Goal: Task Accomplishment & Management: Manage account settings

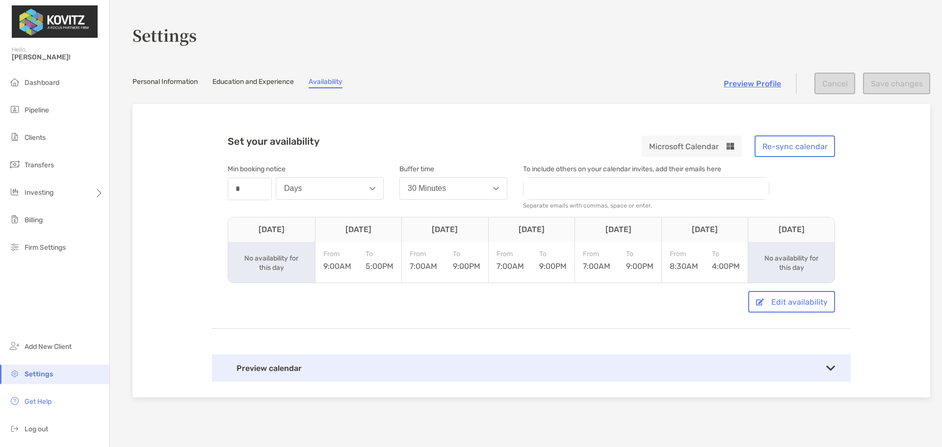
scroll to position [99, 0]
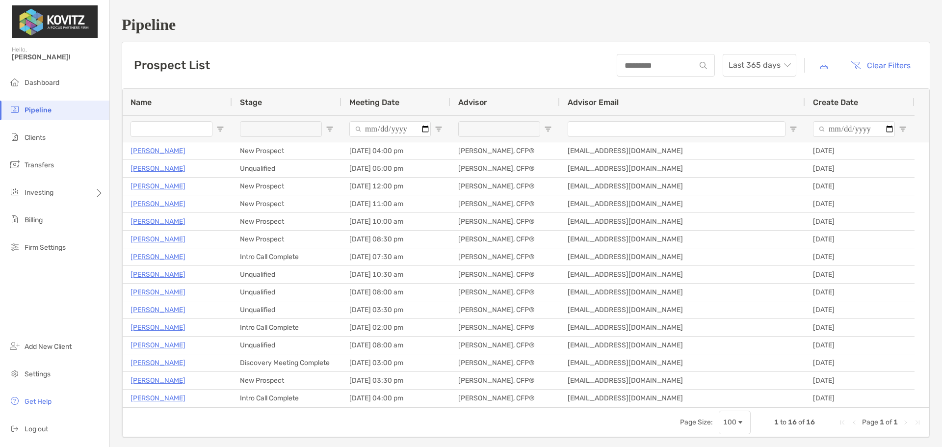
scroll to position [86, 0]
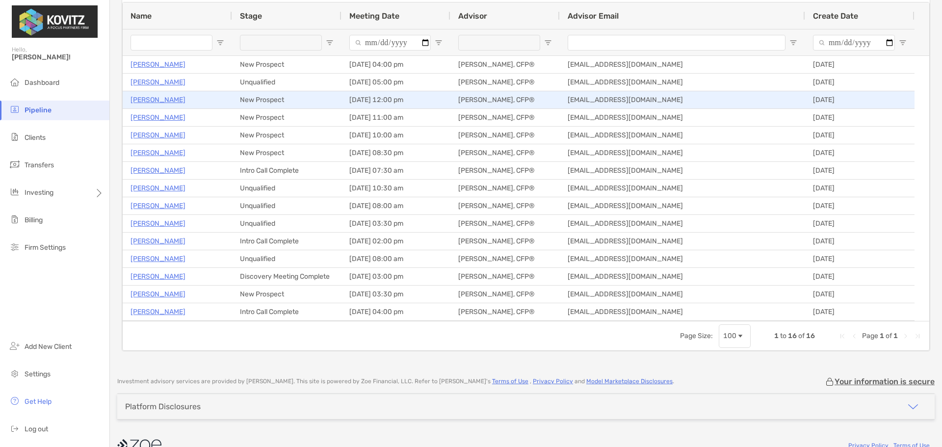
click at [153, 98] on p "[PERSON_NAME]" at bounding box center [157, 100] width 55 height 12
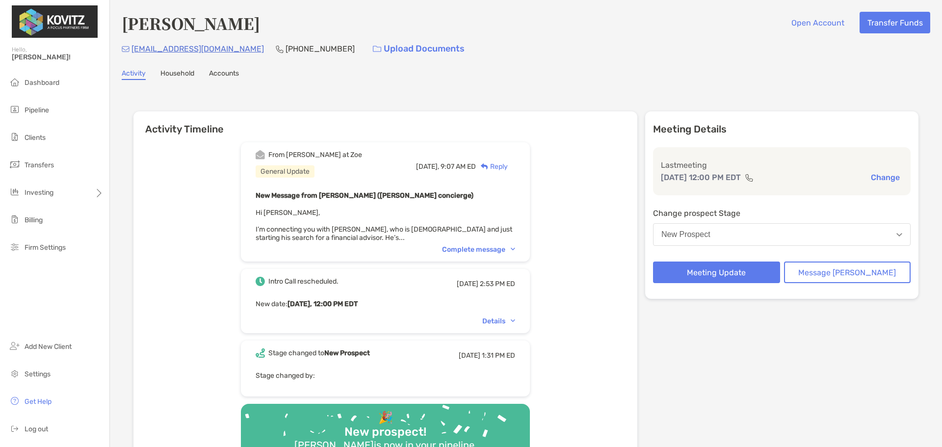
click at [490, 251] on div "Complete message" at bounding box center [478, 249] width 73 height 8
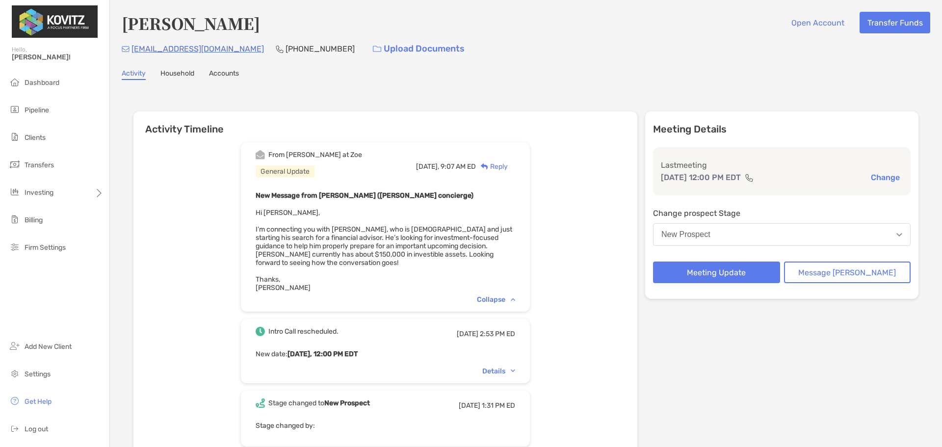
click at [771, 231] on button "New Prospect" at bounding box center [781, 234] width 257 height 23
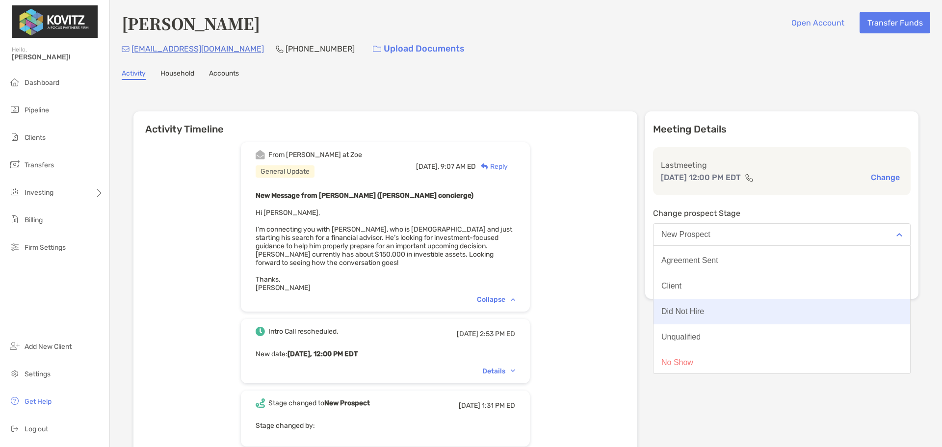
scroll to position [77, 0]
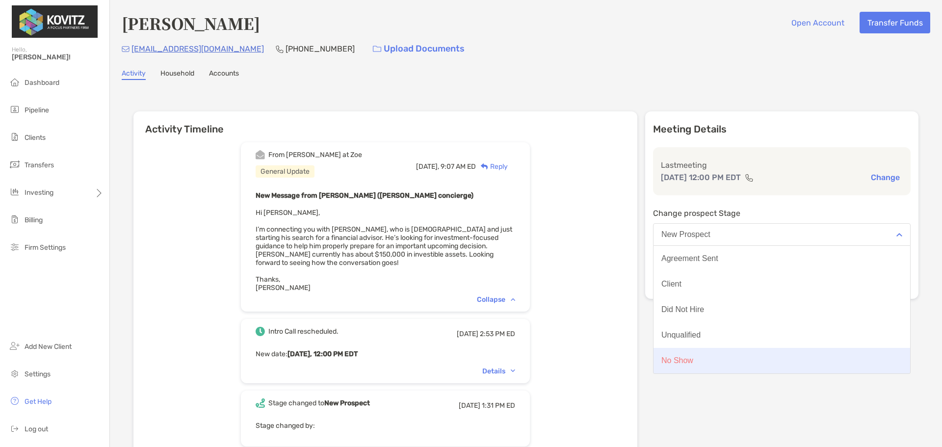
click at [743, 365] on button "No Show" at bounding box center [781, 361] width 256 height 26
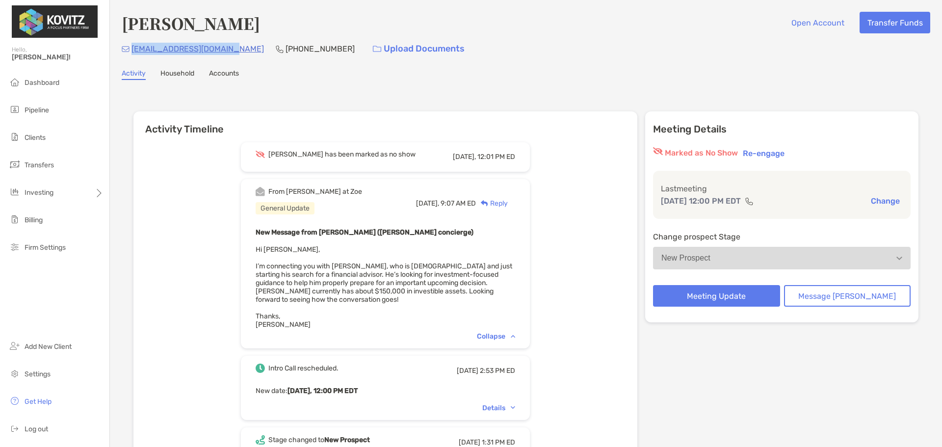
drag, startPoint x: 227, startPoint y: 49, endPoint x: 131, endPoint y: 52, distance: 96.2
click at [131, 52] on div "litonorthgate@gmail.com (217) 521-3965 Upload Documents" at bounding box center [526, 48] width 808 height 21
copy p "[EMAIL_ADDRESS][DOMAIN_NAME]"
